Goal: Task Accomplishment & Management: Manage account settings

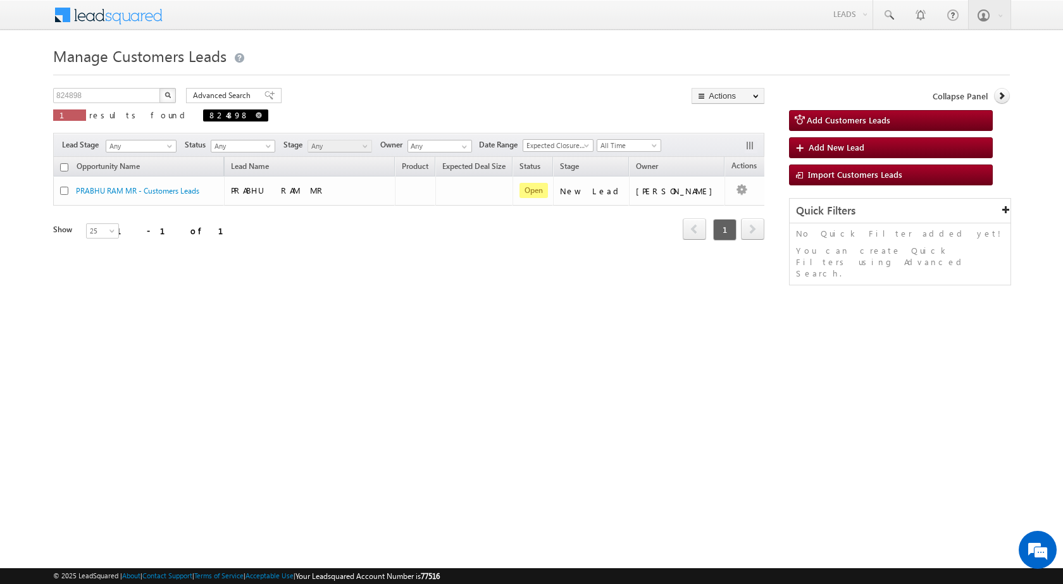
click at [256, 113] on span at bounding box center [259, 115] width 6 height 6
type input "Search Customers Leads"
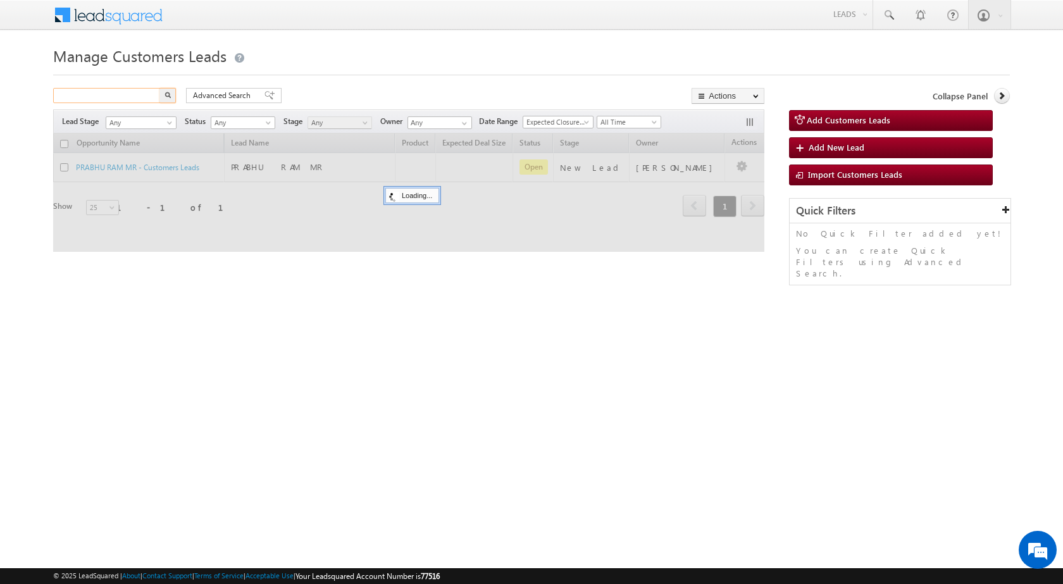
click at [140, 97] on input "text" at bounding box center [107, 95] width 108 height 15
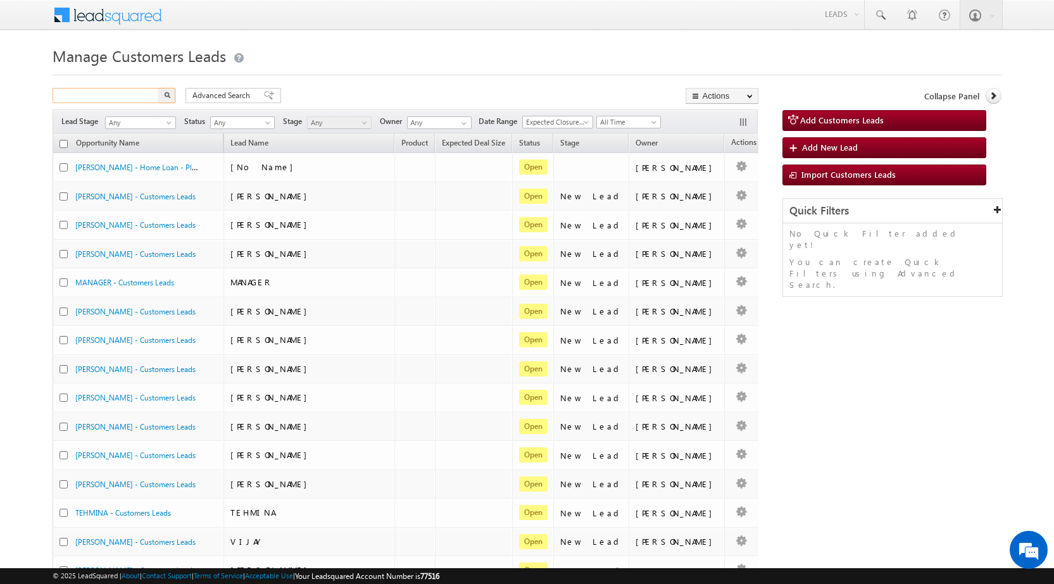
paste input "839067"
type input "839067"
click at [159, 88] on button "button" at bounding box center [167, 95] width 16 height 15
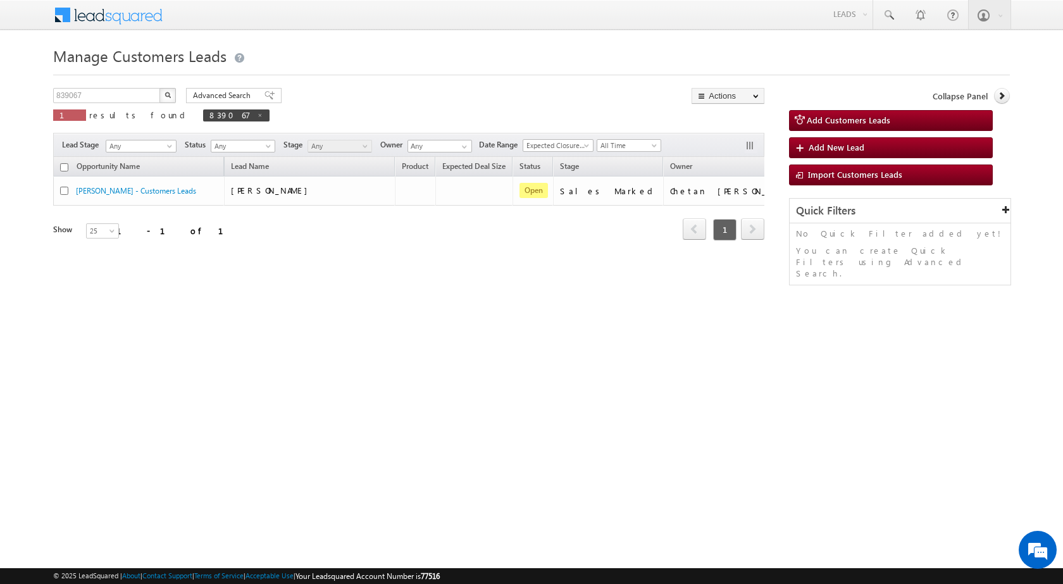
click at [690, 206] on div "Refresh first prev 1 next last 1 - 1 of 1" at bounding box center [408, 224] width 711 height 37
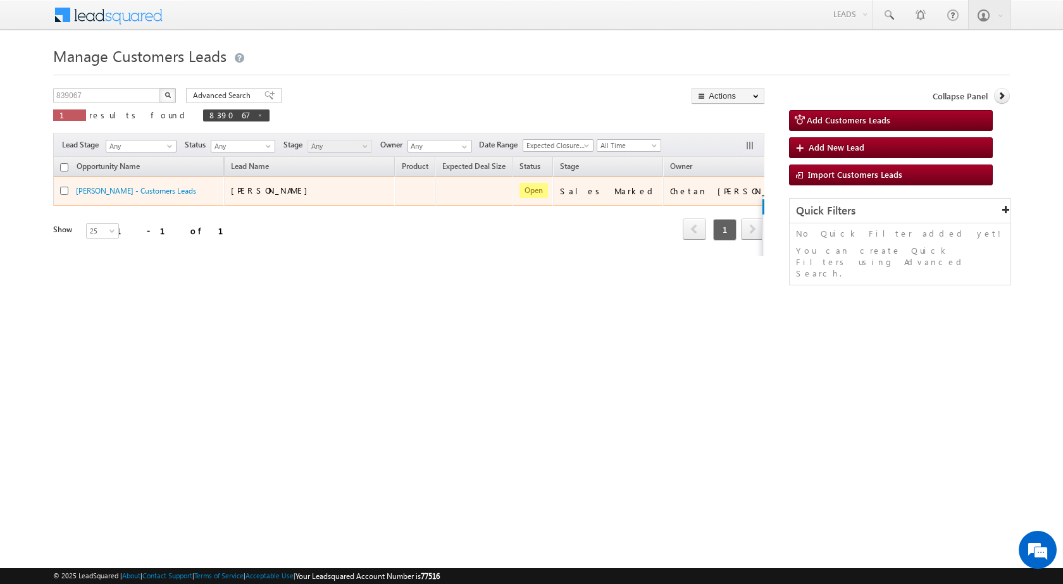
click at [763, 205] on link "Edit" at bounding box center [794, 206] width 63 height 15
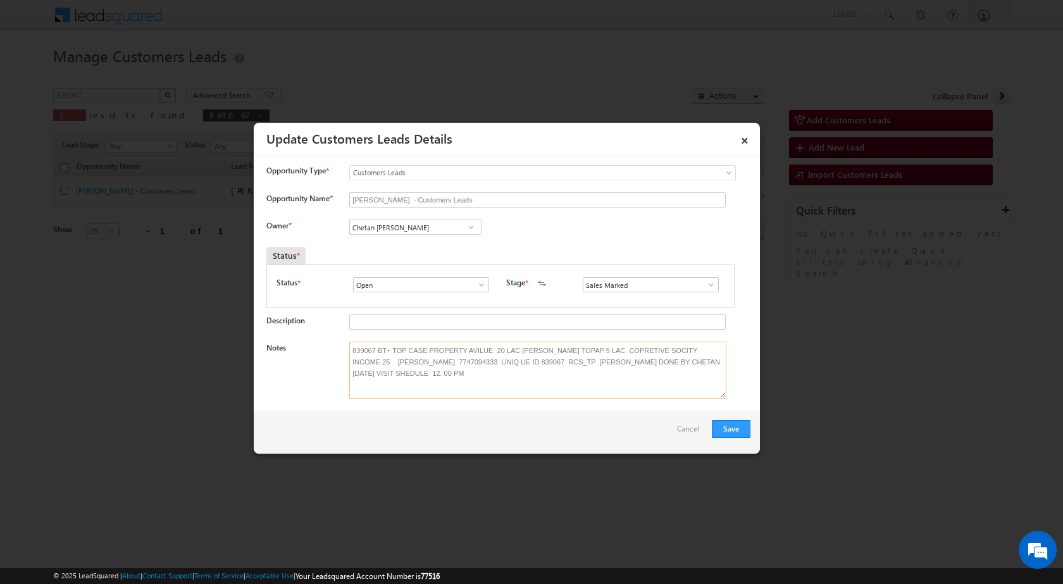
drag, startPoint x: 385, startPoint y: 379, endPoint x: 325, endPoint y: 334, distance: 75.6
type textarea "839067 BT+ TOP CASE PROPERTY AVILUE 20 LAC [PERSON_NAME] TOPAP 5 LAC COPRETIVE …"
click at [748, 139] on link "×" at bounding box center [745, 138] width 22 height 22
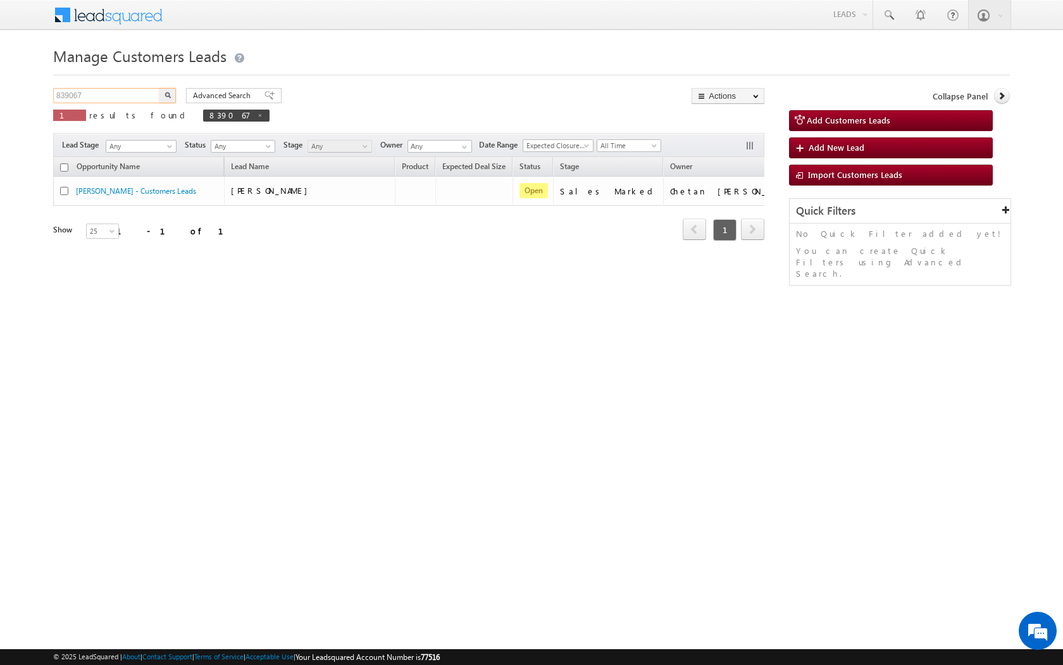
click at [142, 100] on input "839067" at bounding box center [107, 95] width 108 height 15
paste input "58754"
type input "858754"
click at [160, 88] on button "button" at bounding box center [168, 95] width 16 height 15
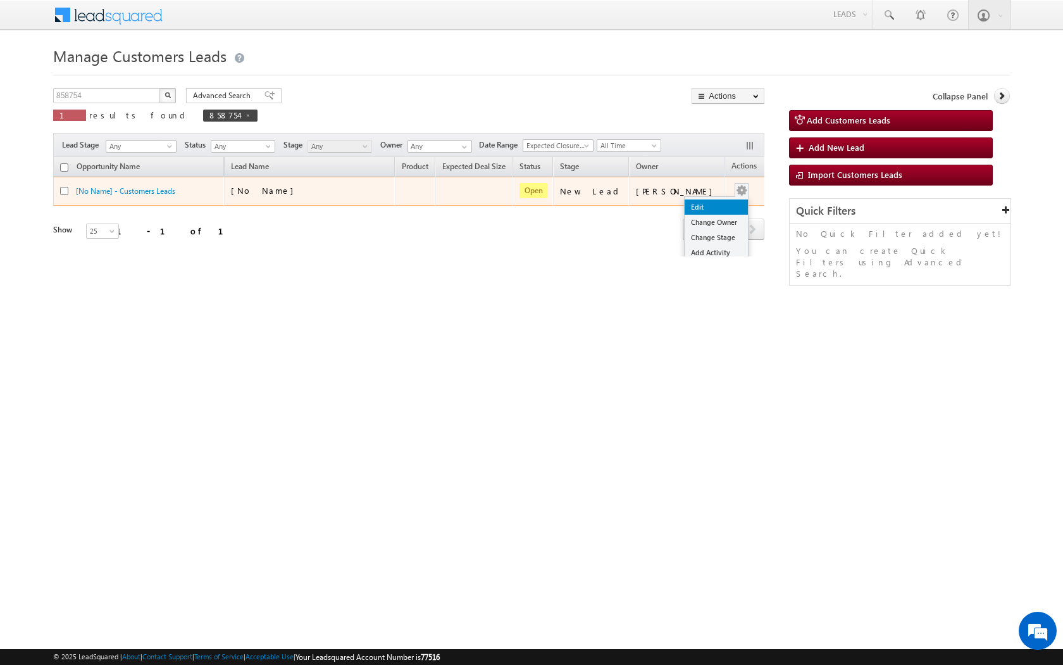
click at [702, 207] on link "Edit" at bounding box center [716, 206] width 63 height 15
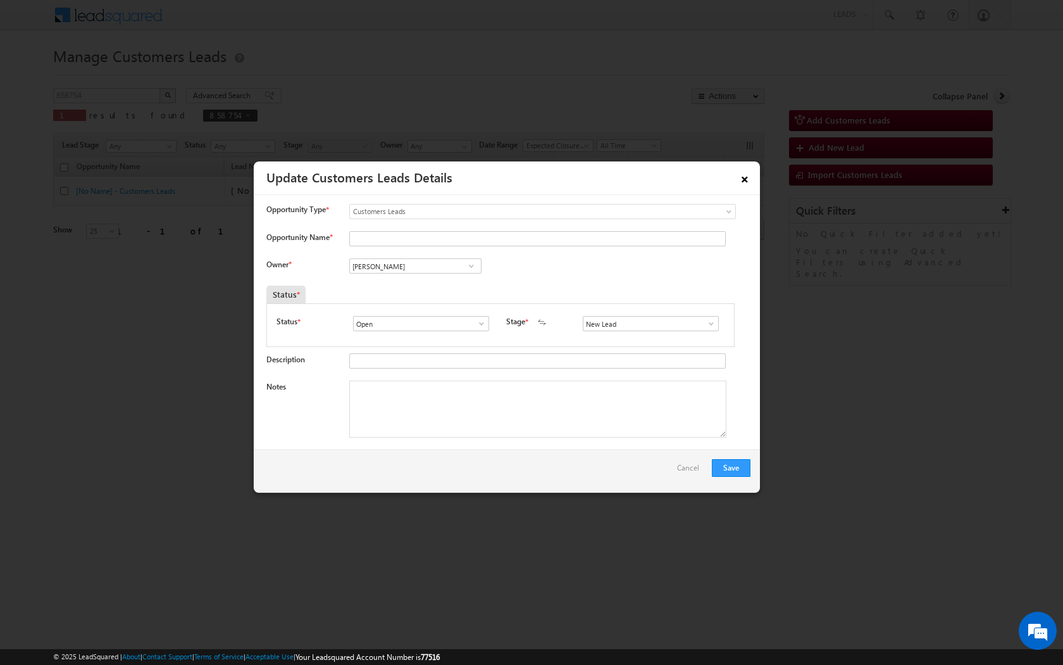
click at [741, 179] on link "×" at bounding box center [745, 177] width 22 height 22
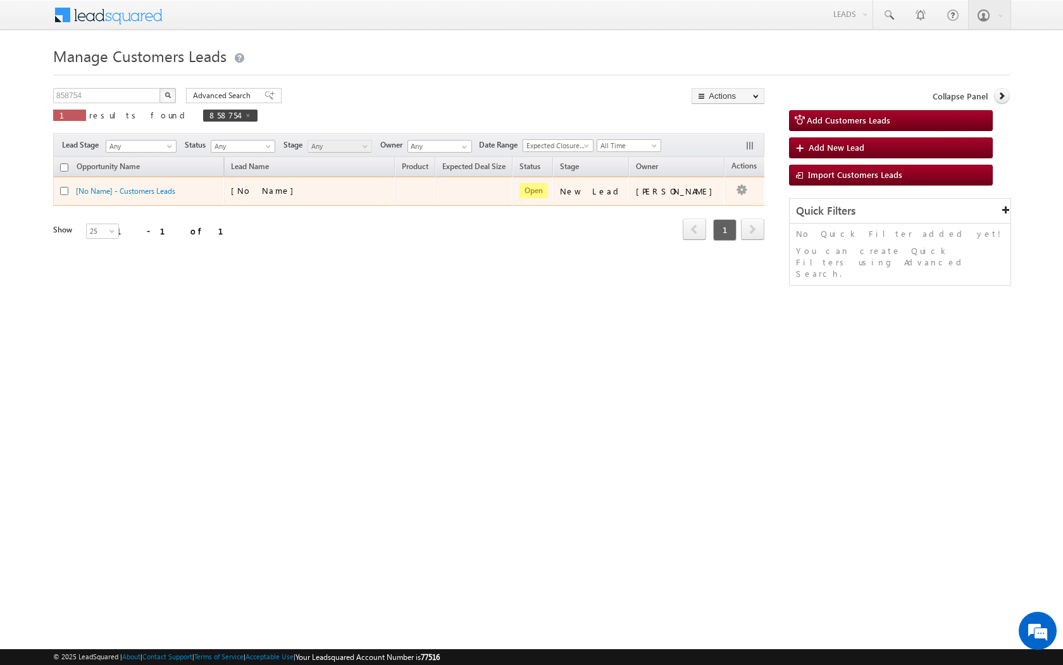
click at [602, 192] on div "New Lead" at bounding box center [591, 190] width 63 height 11
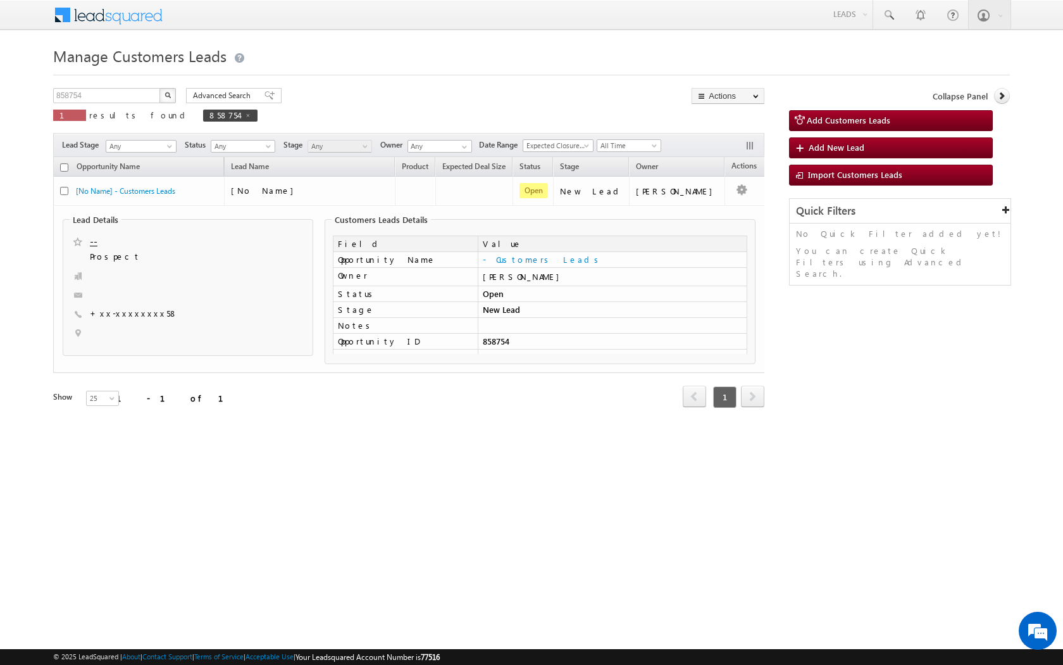
click at [545, 468] on html "Menu [PERSON_NAME] sitar a8@ks erve." at bounding box center [531, 237] width 1063 height 474
click at [328, 80] on div "Manage Customers Leads Customers Leads updated successfully. 858754 X 1 results…" at bounding box center [531, 242] width 957 height 400
